Goal: Find specific page/section: Find specific page/section

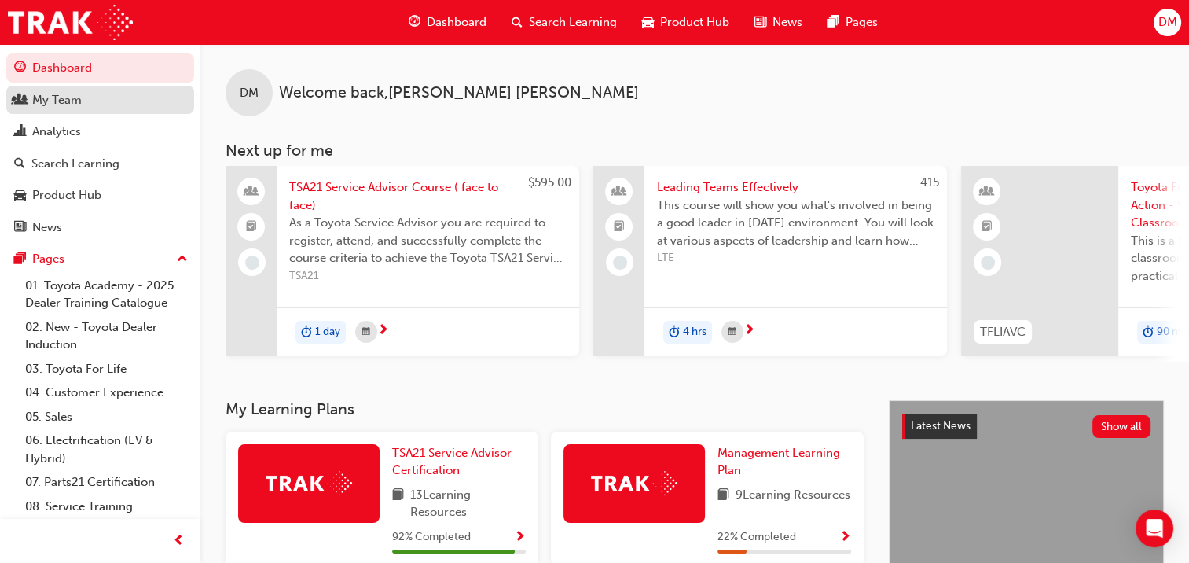
click at [68, 100] on div "My Team" at bounding box center [56, 100] width 49 height 18
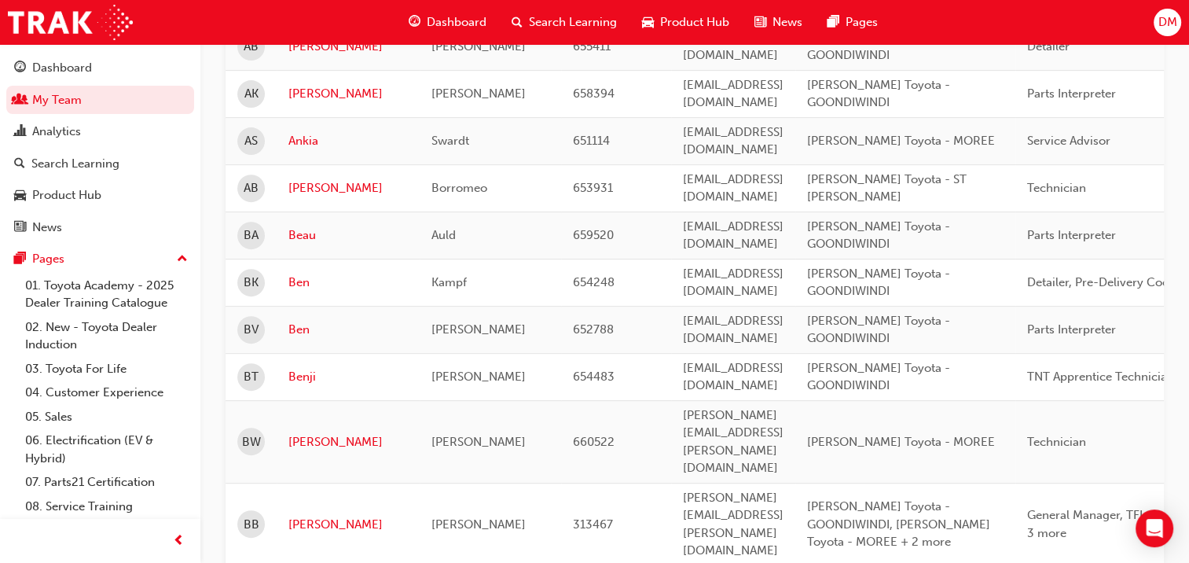
scroll to position [629, 0]
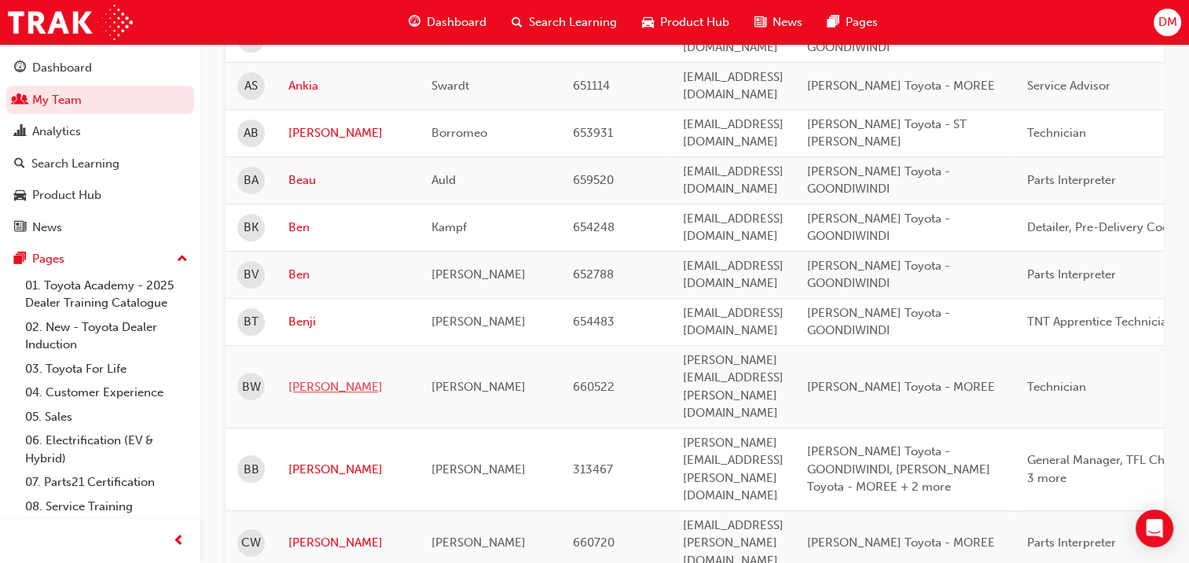
click at [311, 378] on link "[PERSON_NAME]" at bounding box center [347, 387] width 119 height 18
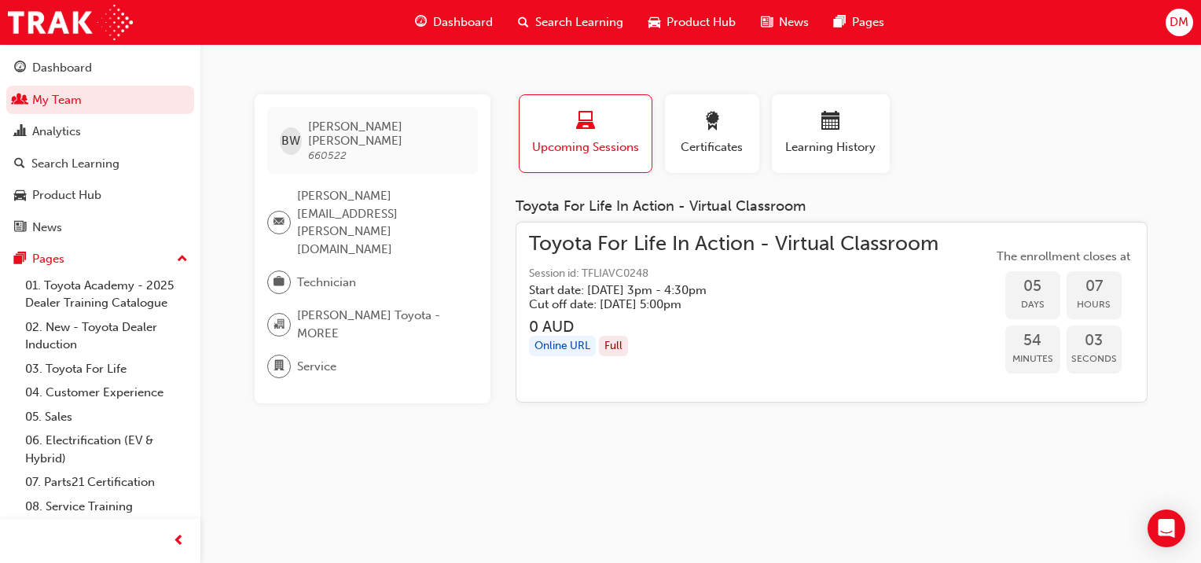
click at [405, 393] on div "BW [PERSON_NAME] 660522 [PERSON_NAME][EMAIL_ADDRESS][PERSON_NAME][DOMAIN_NAME] …" at bounding box center [385, 254] width 261 height 321
